Goal: Task Accomplishment & Management: Use online tool/utility

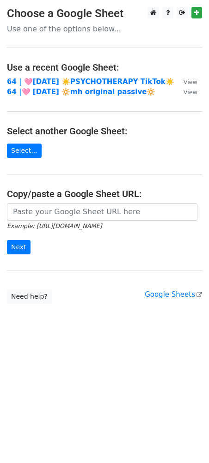
click at [72, 222] on icon "Example: https://docs.google.com/spreadsheets/d/abc/edit" at bounding box center [54, 226] width 95 height 8
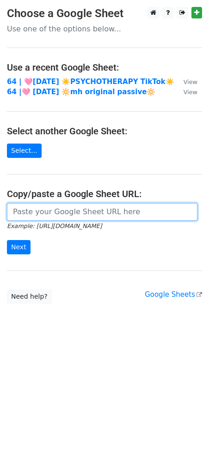
click at [72, 207] on input "url" at bounding box center [102, 212] width 190 height 18
paste input "https://docs.google.com/spreadsheets/d/1T6Cz4EhV70qKrw_7wxp8nBJuVZchzhSQuWrOnHh…"
type input "https://docs.google.com/spreadsheets/d/1T6Cz4EhV70qKrw_7wxp8nBJuVZchzhSQuWrOnHh…"
click at [7, 240] on input "Next" at bounding box center [19, 247] width 24 height 14
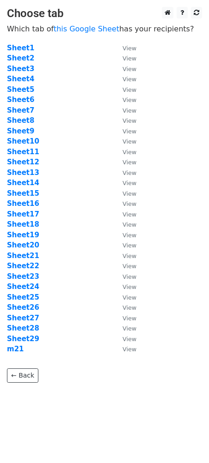
click at [30, 44] on td "Sheet1" at bounding box center [60, 48] width 106 height 11
click at [24, 55] on strong "Sheet2" at bounding box center [20, 58] width 27 height 8
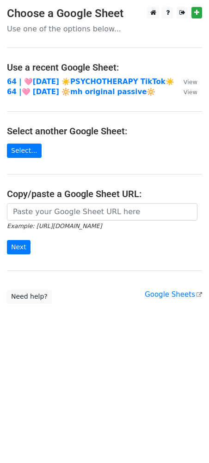
click at [191, 171] on main "Choose a Google Sheet Use one of the options below... Use a recent Google Sheet…" at bounding box center [104, 155] width 209 height 297
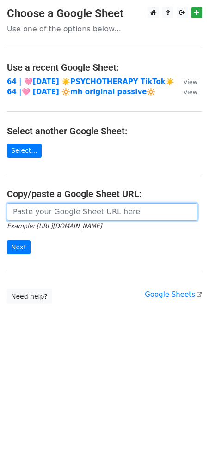
click at [60, 210] on input "url" at bounding box center [102, 212] width 190 height 18
paste input "https://docs.google.com/spreadsheets/d/1T6Cz4EhV70qKrw_7wxp8nBJuVZchzhSQuWrOnHh…"
type input "https://docs.google.com/spreadsheets/d/1T6Cz4EhV70qKrw_7wxp8nBJuVZchzhSQuWrOnHh…"
click at [7, 240] on input "Next" at bounding box center [19, 247] width 24 height 14
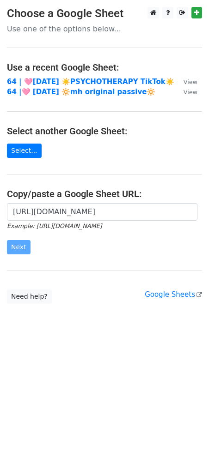
scroll to position [0, 0]
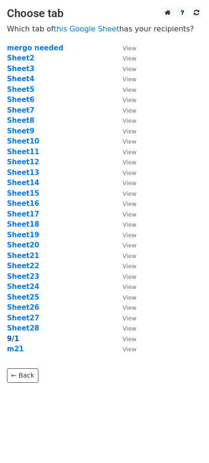
click at [13, 341] on strong "9/1" at bounding box center [13, 339] width 12 height 8
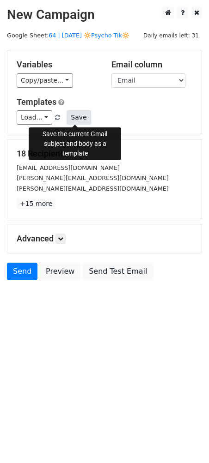
click at [83, 122] on button "Save" at bounding box center [79, 117] width 24 height 14
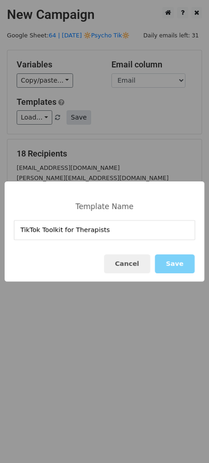
type input "TikTok Toolkit for Therapists"
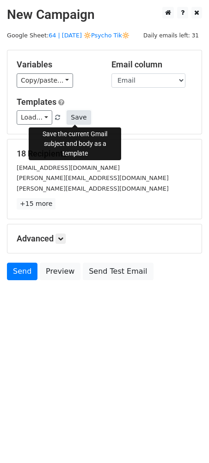
click at [74, 116] on button "Save" at bounding box center [79, 117] width 24 height 14
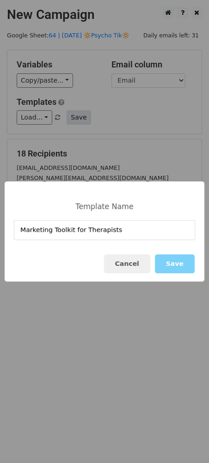
type input "Marketing Toolkit for Therapists"
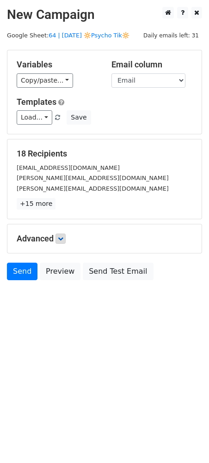
click at [66, 241] on h5 "Advanced" at bounding box center [105, 239] width 176 height 10
click at [66, 241] on link at bounding box center [60, 239] width 10 height 10
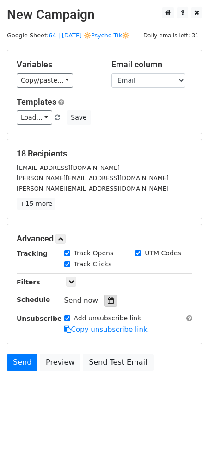
click at [108, 299] on icon at bounding box center [111, 300] width 6 height 6
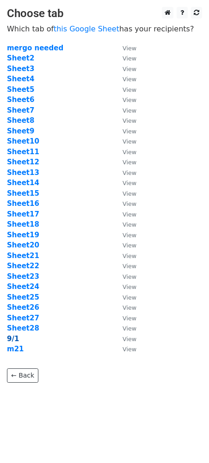
click at [10, 340] on strong "9/1" at bounding box center [13, 339] width 12 height 8
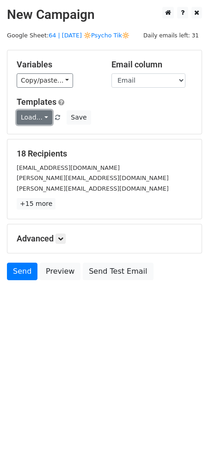
click at [29, 115] on link "Load..." at bounding box center [35, 117] width 36 height 14
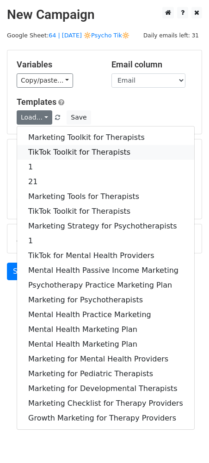
click at [77, 150] on link "TikTok Toolkit for Therapists" at bounding box center [105, 152] width 177 height 15
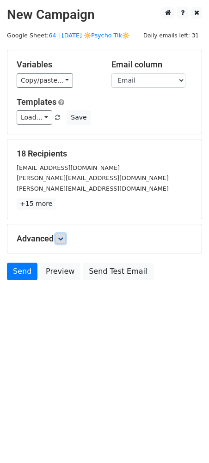
click at [63, 239] on icon at bounding box center [61, 239] width 6 height 6
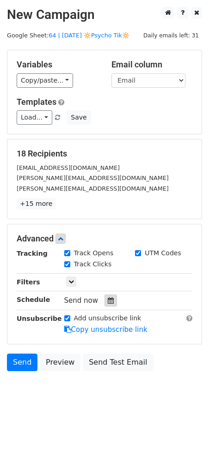
click at [112, 301] on div at bounding box center [110, 301] width 12 height 12
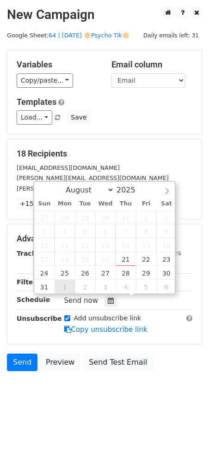
type input "[DATE] 12:00"
select select "8"
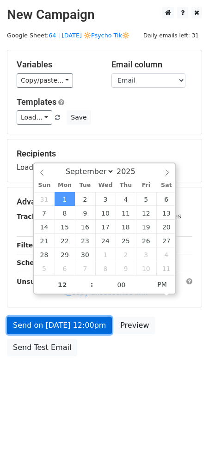
click at [70, 330] on link "Send on Sep 1 at 12:00pm" at bounding box center [59, 326] width 105 height 18
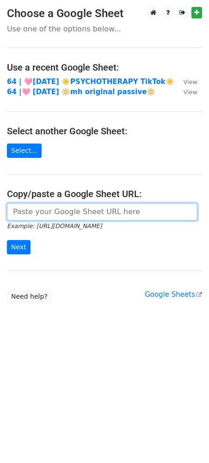
click at [72, 210] on input "url" at bounding box center [102, 212] width 190 height 18
paste input "https://docs.google.com/spreadsheets/d/1T6Cz4EhV70qKrw_7wxp8nBJuVZchzhSQuWrOnHh…"
type input "https://docs.google.com/spreadsheets/d/1T6Cz4EhV70qKrw_7wxp8nBJuVZchzhSQuWrOnHh…"
click at [7, 240] on input "Next" at bounding box center [19, 247] width 24 height 14
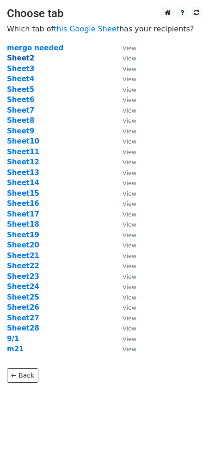
click at [19, 61] on strong "Sheet2" at bounding box center [20, 58] width 27 height 8
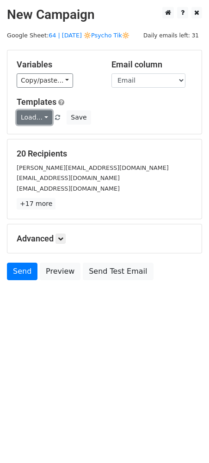
click at [37, 115] on link "Load..." at bounding box center [35, 117] width 36 height 14
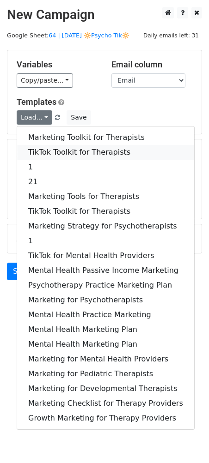
click at [53, 150] on link "TikTok Toolkit for Therapists" at bounding box center [105, 152] width 177 height 15
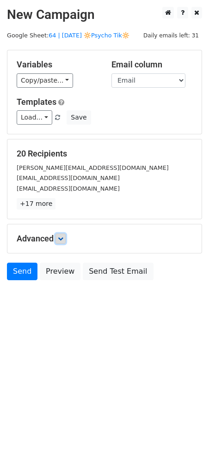
click at [63, 236] on icon at bounding box center [61, 239] width 6 height 6
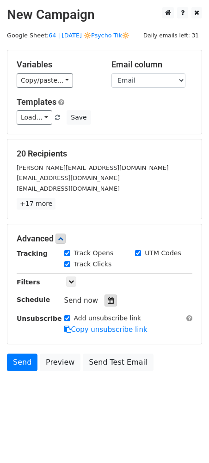
click at [106, 295] on div at bounding box center [110, 301] width 12 height 12
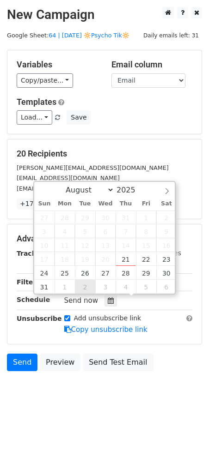
type input "2025-09-02 12:00"
select select "8"
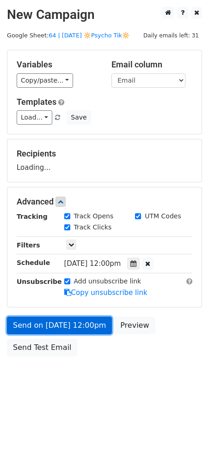
click at [59, 330] on link "Send on Sep 2 at 12:00pm" at bounding box center [59, 326] width 105 height 18
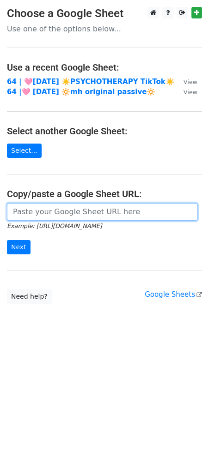
click at [73, 208] on input "url" at bounding box center [102, 212] width 190 height 18
paste input "https://docs.google.com/spreadsheets/d/1T6Cz4EhV70qKrw_7wxp8nBJuVZchzhSQuWrOnHh…"
type input "https://docs.google.com/spreadsheets/d/1T6Cz4EhV70qKrw_7wxp8nBJuVZchzhSQuWrOnHh…"
click at [7, 240] on input "Next" at bounding box center [19, 247] width 24 height 14
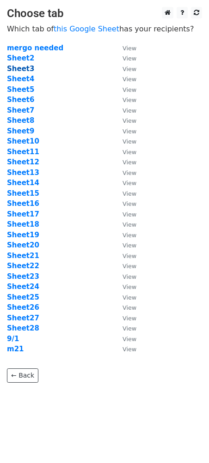
click at [28, 67] on strong "Sheet3" at bounding box center [20, 69] width 27 height 8
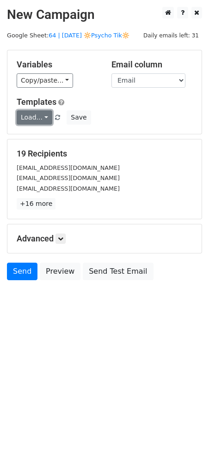
click at [27, 113] on link "Load..." at bounding box center [35, 117] width 36 height 14
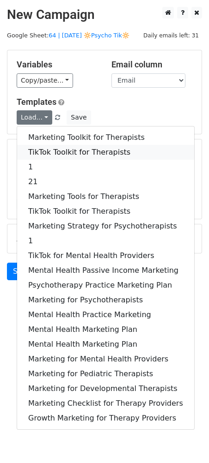
click at [34, 152] on link "TikTok Toolkit for Therapists" at bounding box center [105, 152] width 177 height 15
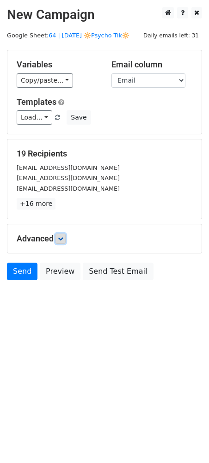
click at [61, 238] on icon at bounding box center [61, 239] width 6 height 6
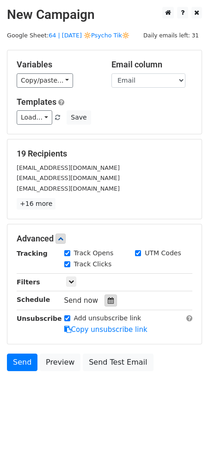
click at [104, 301] on div at bounding box center [110, 301] width 12 height 12
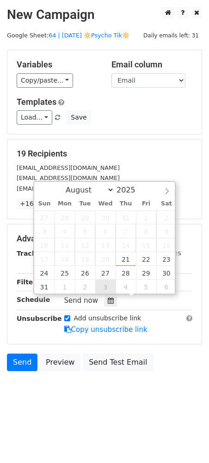
type input "2025-09-03 12:00"
select select "8"
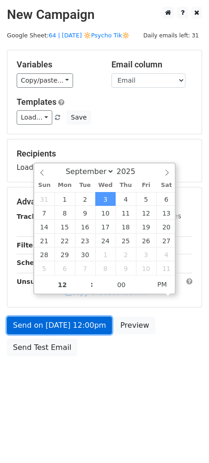
click at [81, 323] on link "Send on Sep 3 at 12:00pm" at bounding box center [59, 326] width 105 height 18
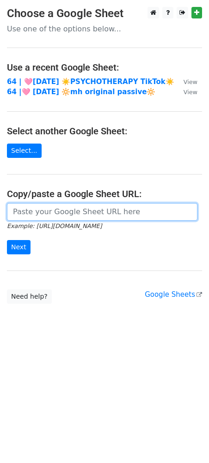
click at [50, 207] on input "url" at bounding box center [102, 212] width 190 height 18
paste input "https://docs.google.com/spreadsheets/d/1T6Cz4EhV70qKrw_7wxp8nBJuVZchzhSQuWrOnHh…"
type input "https://docs.google.com/spreadsheets/d/1T6Cz4EhV70qKrw_7wxp8nBJuVZchzhSQuWrOnHh…"
click at [7, 240] on input "Next" at bounding box center [19, 247] width 24 height 14
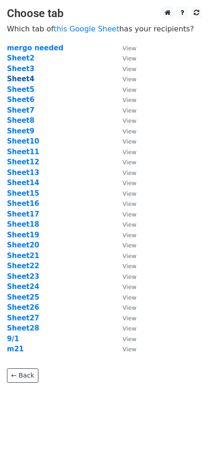
click at [27, 78] on strong "Sheet4" at bounding box center [20, 79] width 27 height 8
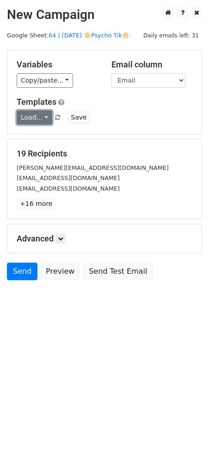
click at [30, 113] on link "Load..." at bounding box center [35, 117] width 36 height 14
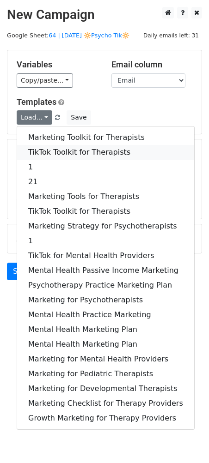
click at [34, 150] on link "TikTok Toolkit for Therapists" at bounding box center [105, 152] width 177 height 15
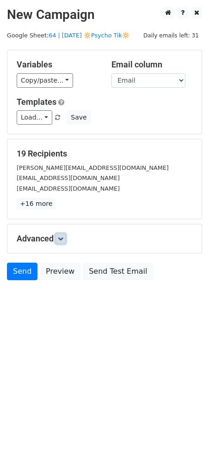
click at [63, 239] on icon at bounding box center [61, 239] width 6 height 6
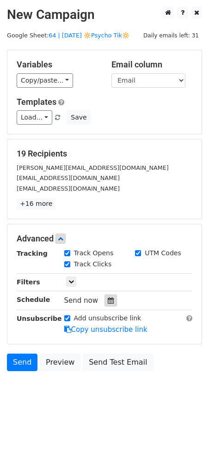
click at [108, 301] on icon at bounding box center [111, 300] width 6 height 6
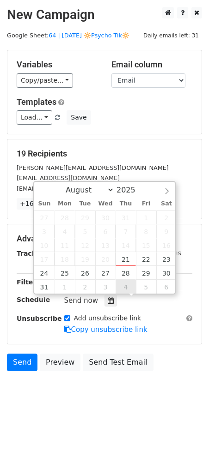
type input "[DATE] 12:00"
select select "8"
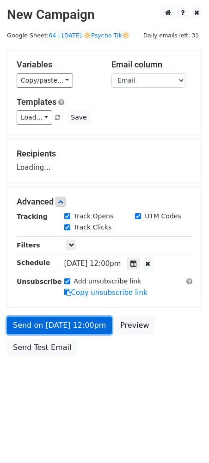
click at [91, 330] on link "Send on [DATE] 12:00pm" at bounding box center [59, 326] width 105 height 18
